Goal: Task Accomplishment & Management: Use online tool/utility

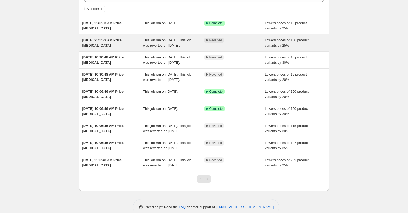
scroll to position [30, 0]
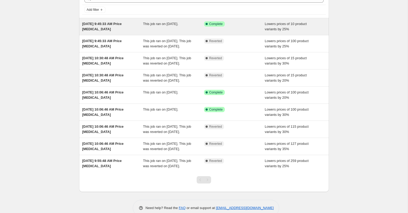
click at [109, 27] on div "[DATE] 9:45:33 AM Price [MEDICAL_DATA]" at bounding box center [112, 26] width 61 height 11
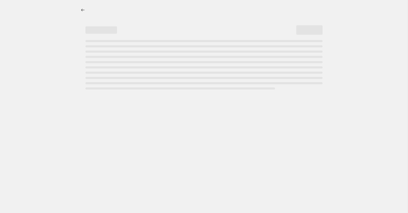
select select "percentage"
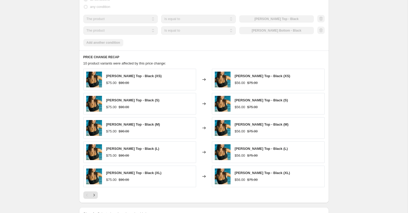
scroll to position [453, 0]
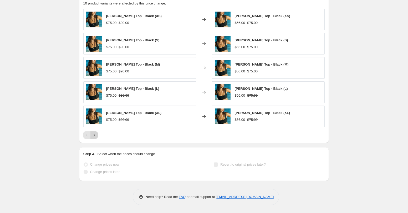
click at [97, 137] on button "Next" at bounding box center [94, 134] width 7 height 7
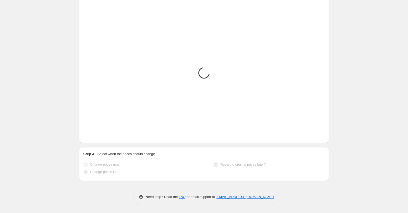
click at [97, 137] on button "Next" at bounding box center [94, 134] width 7 height 7
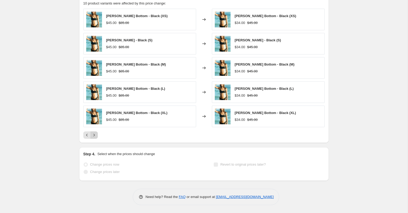
click at [97, 137] on div "Pagination" at bounding box center [94, 134] width 7 height 7
click at [93, 135] on div "Pagination" at bounding box center [94, 134] width 7 height 7
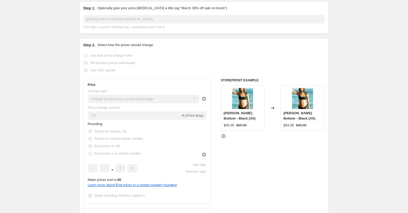
scroll to position [0, 0]
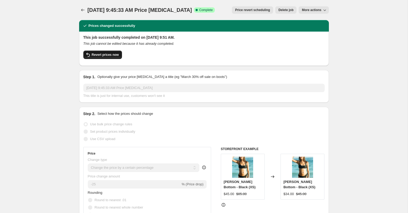
click at [118, 55] on span "Revert prices now" at bounding box center [105, 55] width 27 height 4
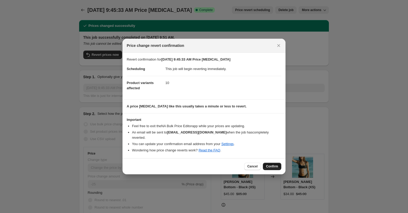
click at [277, 166] on span "Confirm" at bounding box center [272, 166] width 12 height 4
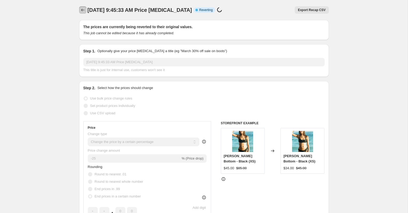
click at [80, 10] on button "Price change jobs" at bounding box center [82, 9] width 7 height 7
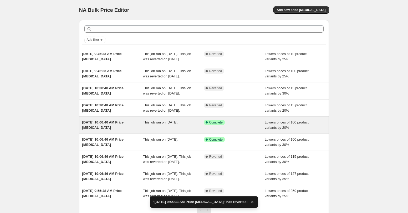
click at [114, 130] on div "[DATE] 10:06:46 AM Price [MEDICAL_DATA]" at bounding box center [112, 125] width 61 height 11
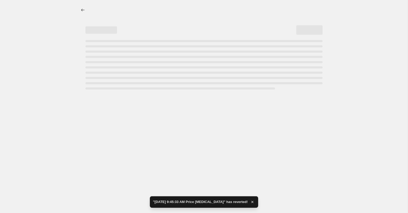
select select "percentage"
select select "collection"
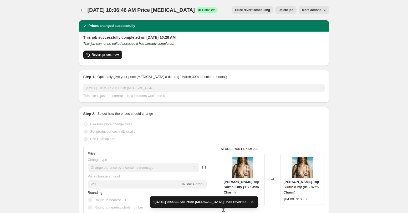
click at [112, 57] on button "Revert prices now" at bounding box center [102, 55] width 39 height 8
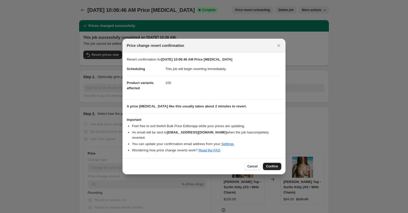
click at [273, 165] on span "Confirm" at bounding box center [272, 166] width 12 height 4
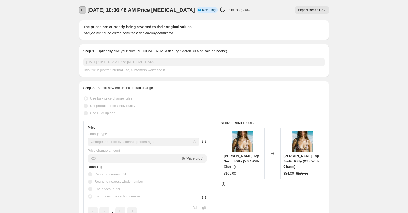
click at [84, 13] on button "Price change jobs" at bounding box center [82, 9] width 7 height 7
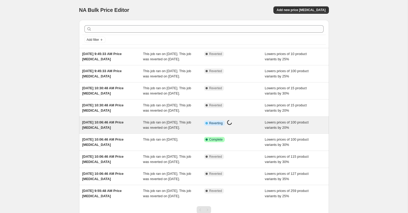
scroll to position [6, 0]
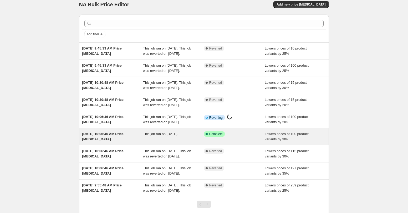
click at [118, 141] on span "[DATE] 10:06:46 AM Price [MEDICAL_DATA]" at bounding box center [103, 136] width 42 height 9
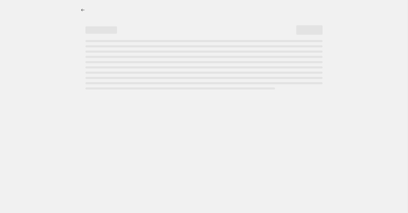
select select "percentage"
select select "collection"
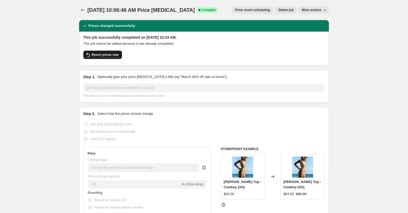
click at [114, 56] on span "Revert prices now" at bounding box center [105, 55] width 27 height 4
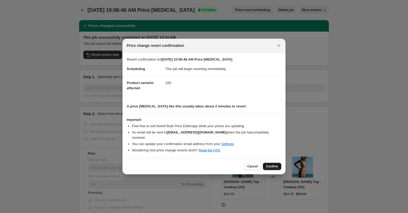
click at [272, 163] on button "Confirm" at bounding box center [272, 166] width 18 height 7
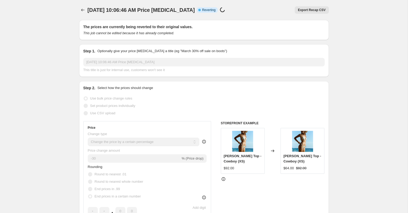
select select "percentage"
select select "collection"
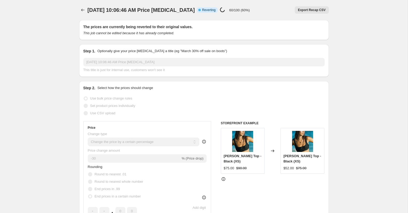
select select "percentage"
select select "collection"
